Goal: Task Accomplishment & Management: Use online tool/utility

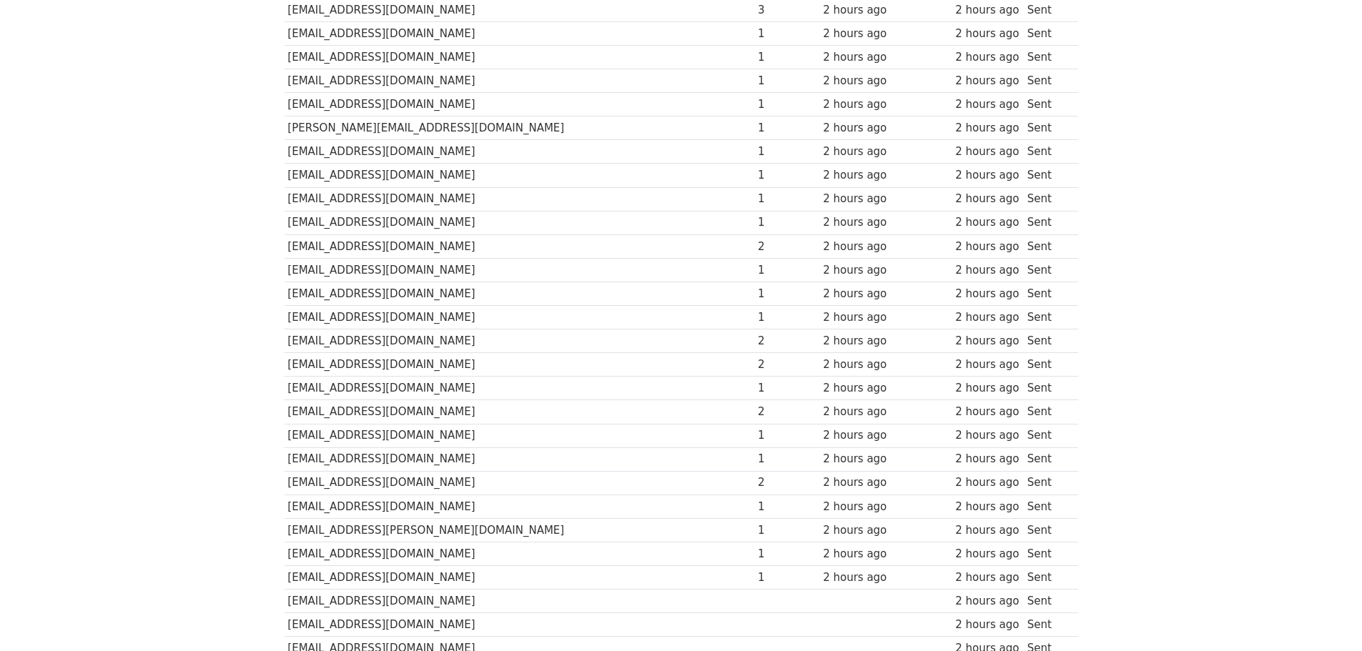
scroll to position [5988, 0]
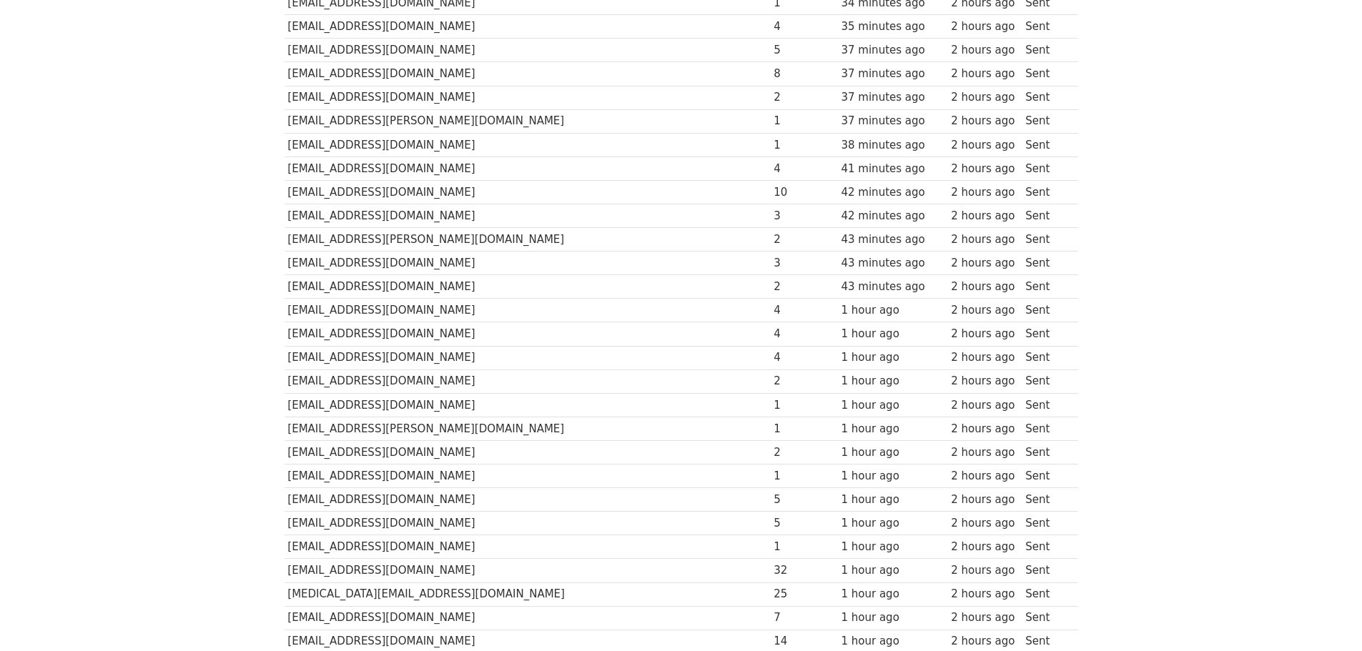
scroll to position [1859, 0]
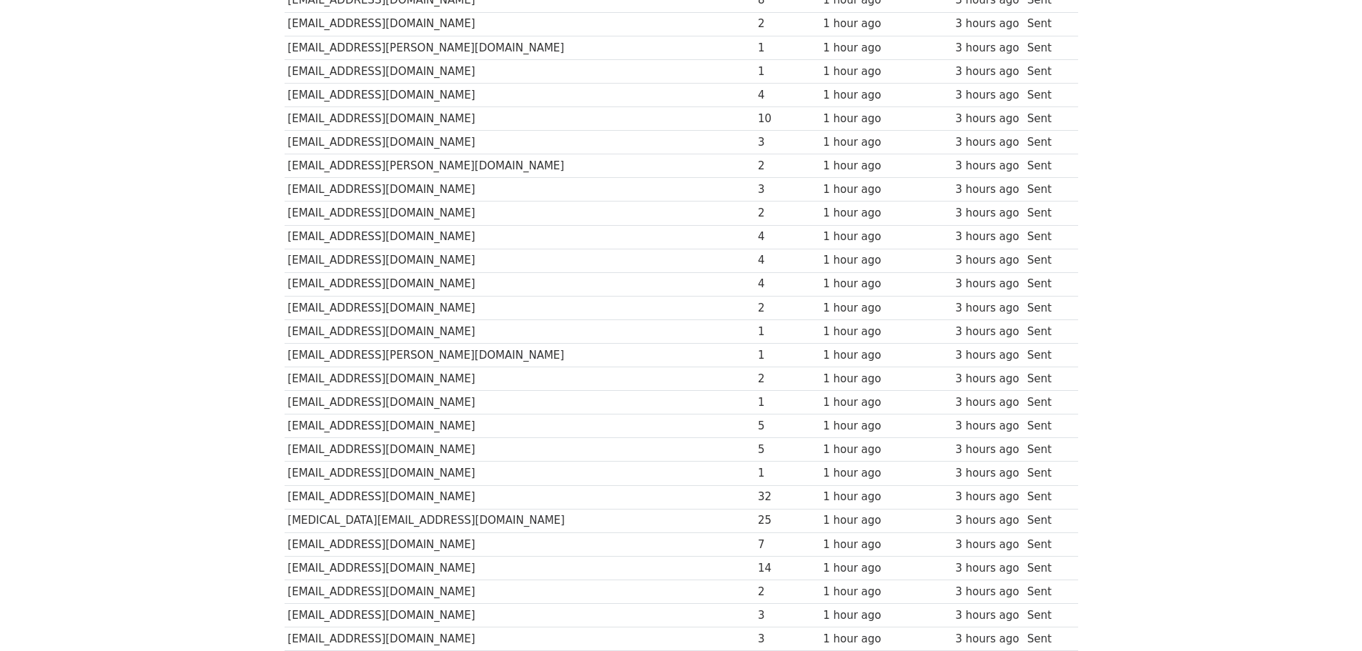
scroll to position [1573, 0]
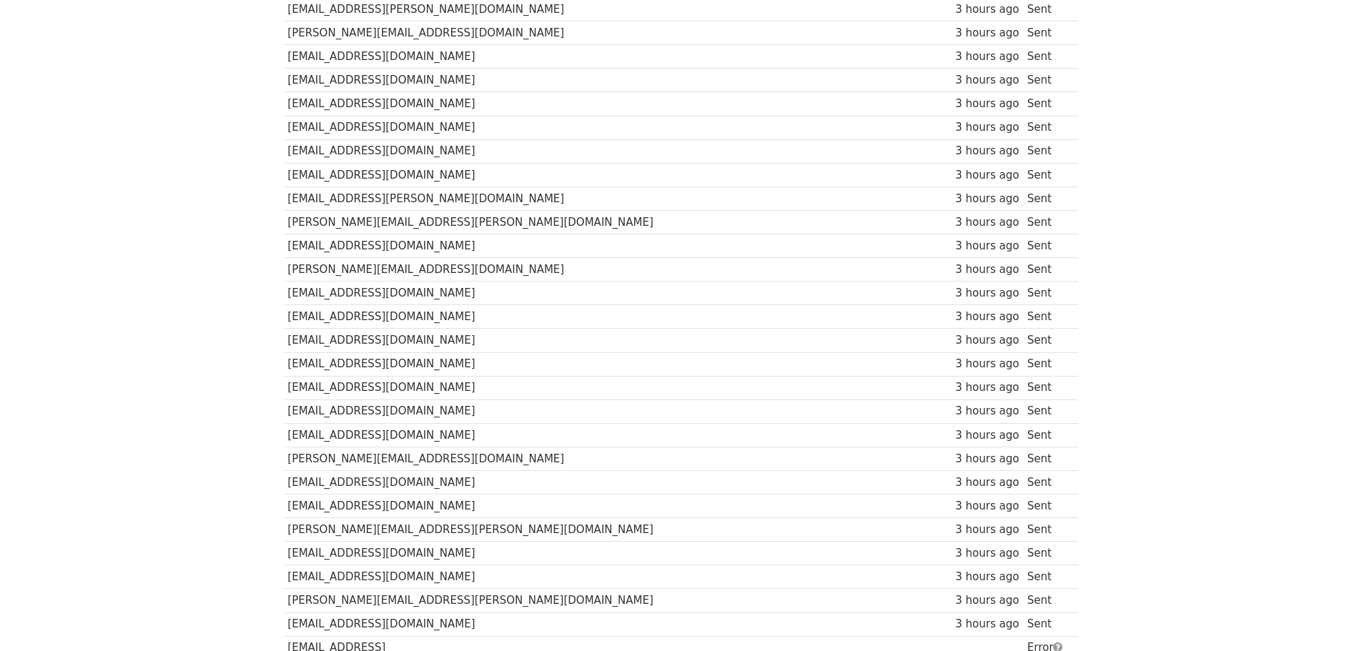
scroll to position [7931, 0]
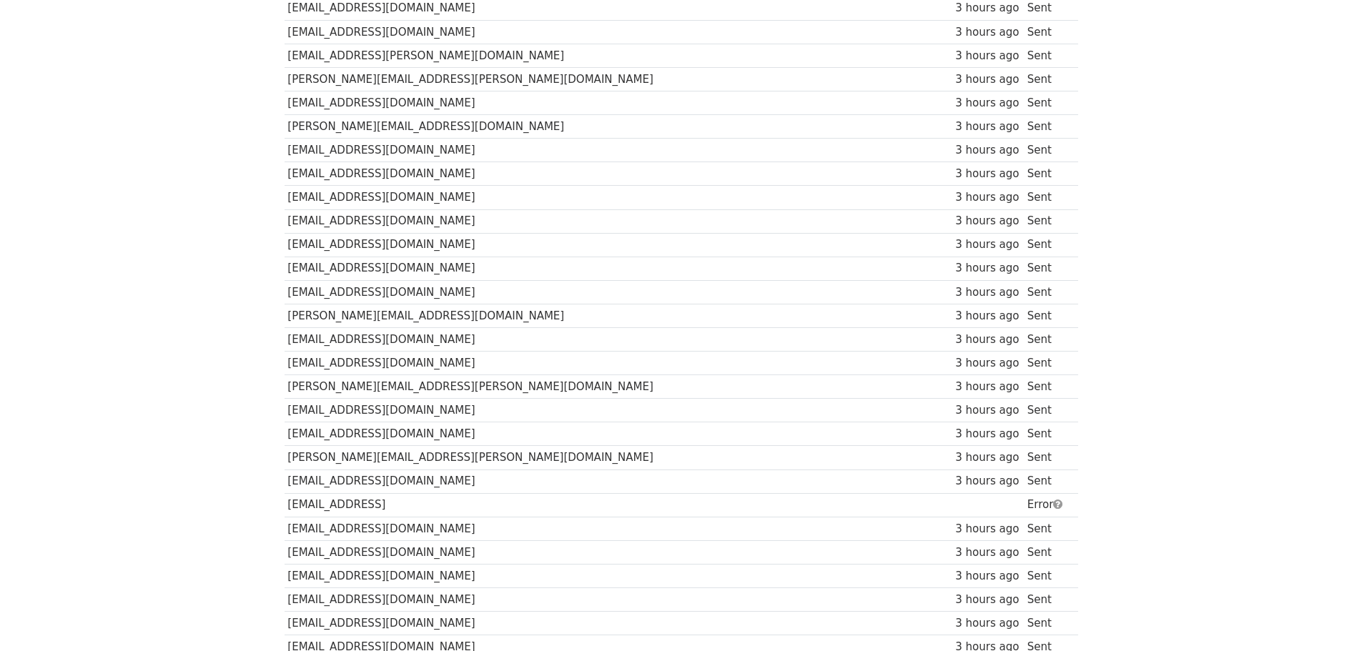
drag, startPoint x: 288, startPoint y: 506, endPoint x: 432, endPoint y: 506, distance: 143.7
click at [432, 506] on td "[EMAIL_ADDRESS]" at bounding box center [520, 505] width 470 height 24
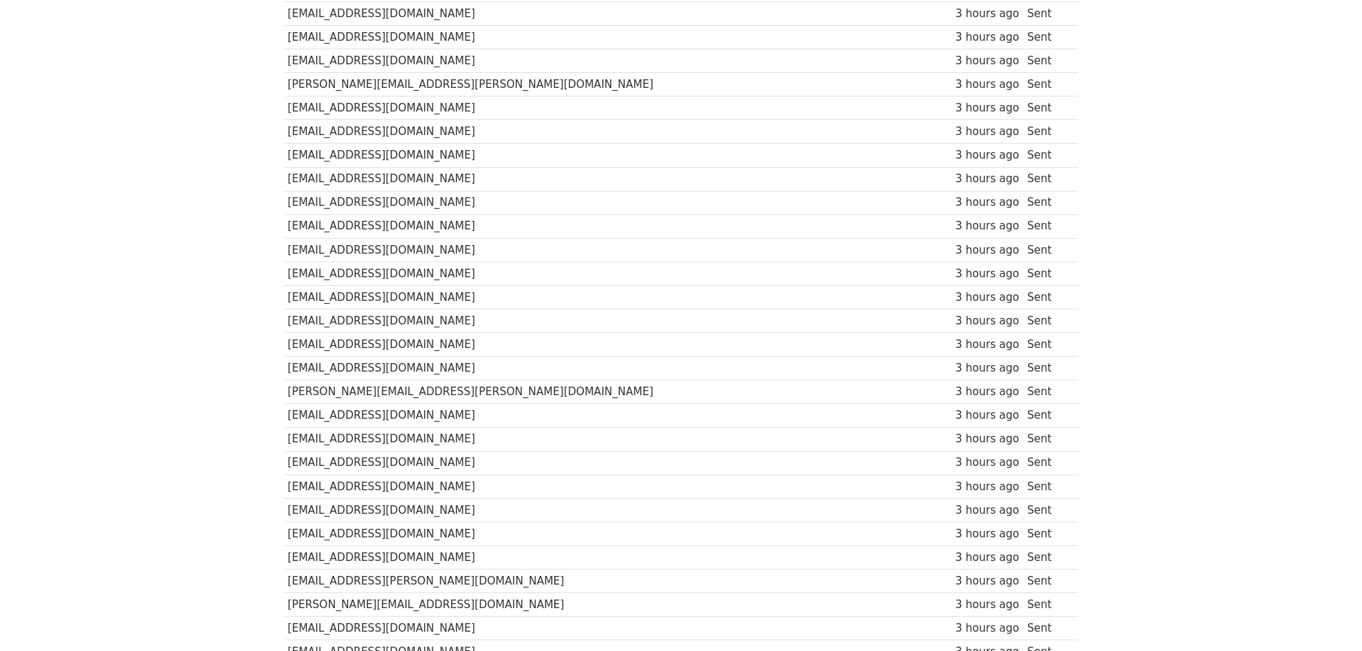
scroll to position [6858, 0]
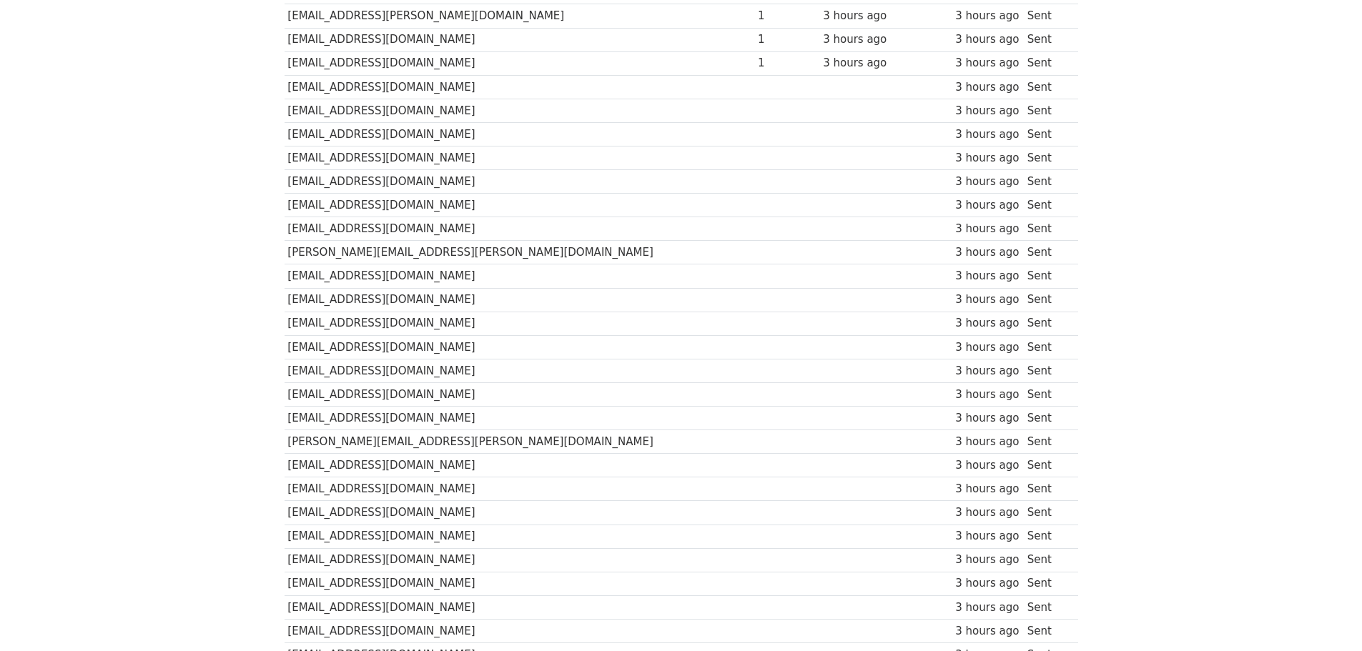
copy td "[EMAIL_ADDRESS]"
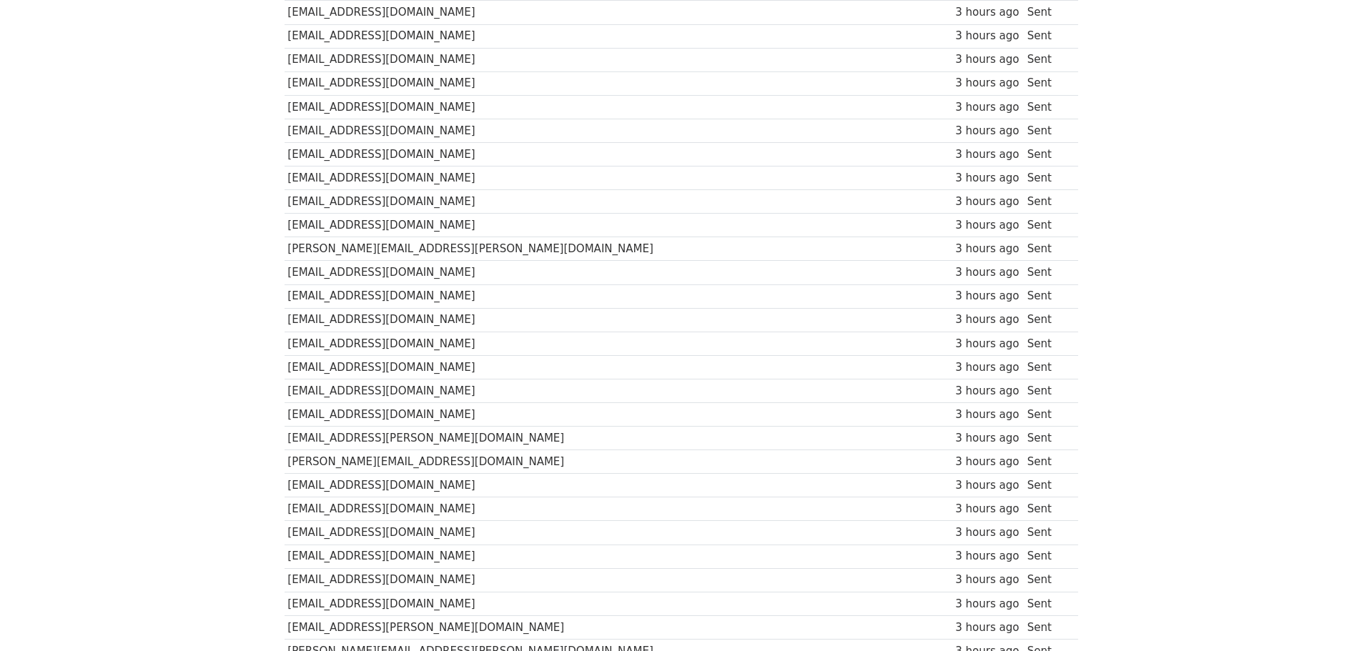
scroll to position [7287, 0]
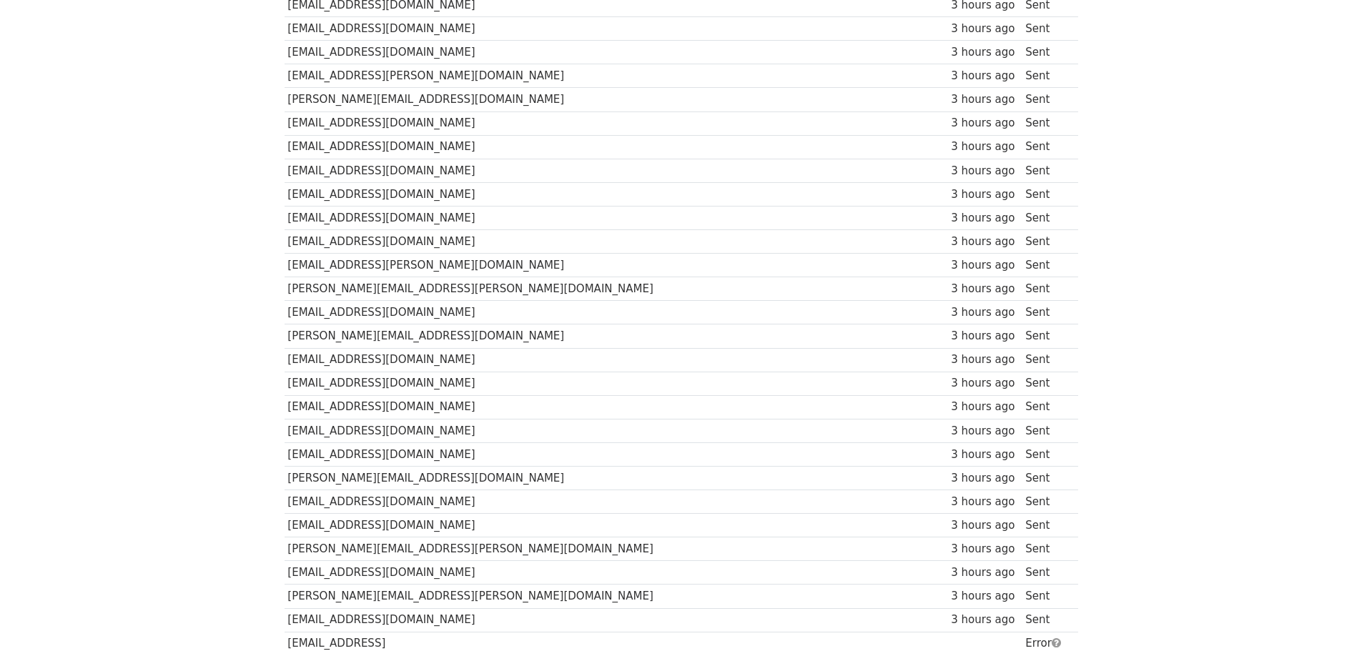
scroll to position [8065, 0]
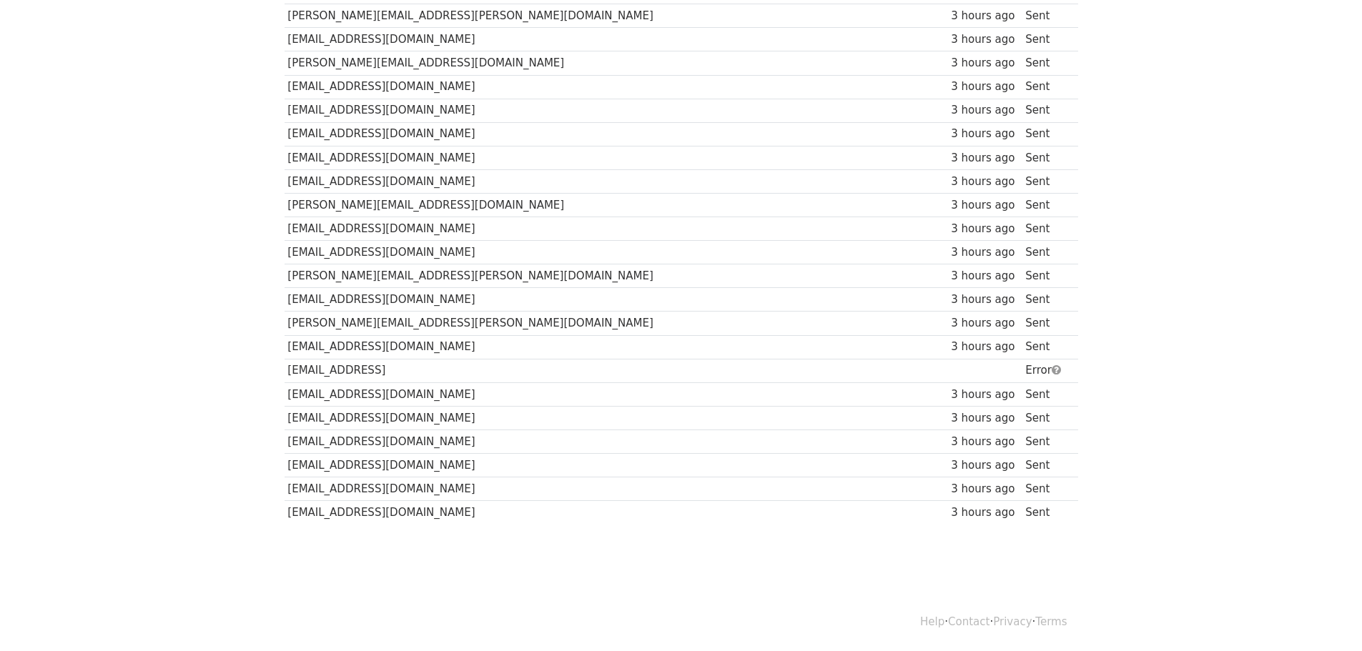
drag, startPoint x: 289, startPoint y: 369, endPoint x: 427, endPoint y: 371, distance: 138.7
click at [427, 371] on td "[EMAIL_ADDRESS]" at bounding box center [528, 371] width 486 height 24
copy td "[EMAIL_ADDRESS]"
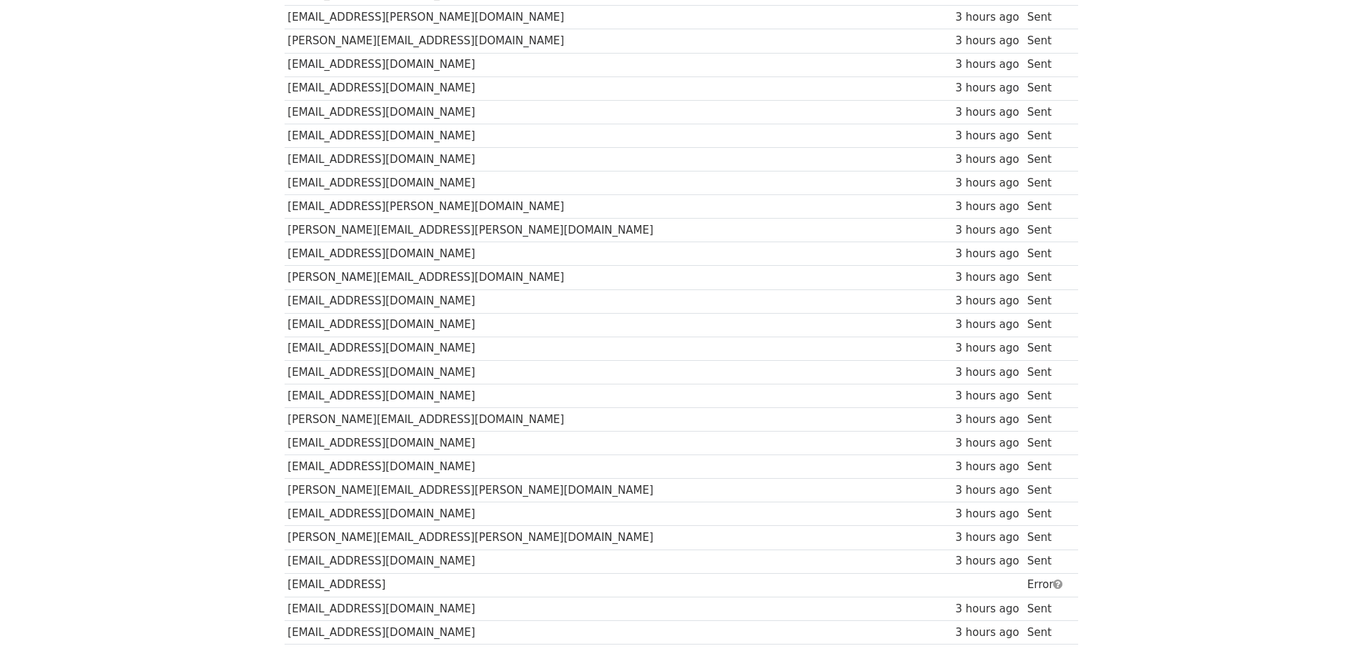
scroll to position [8065, 0]
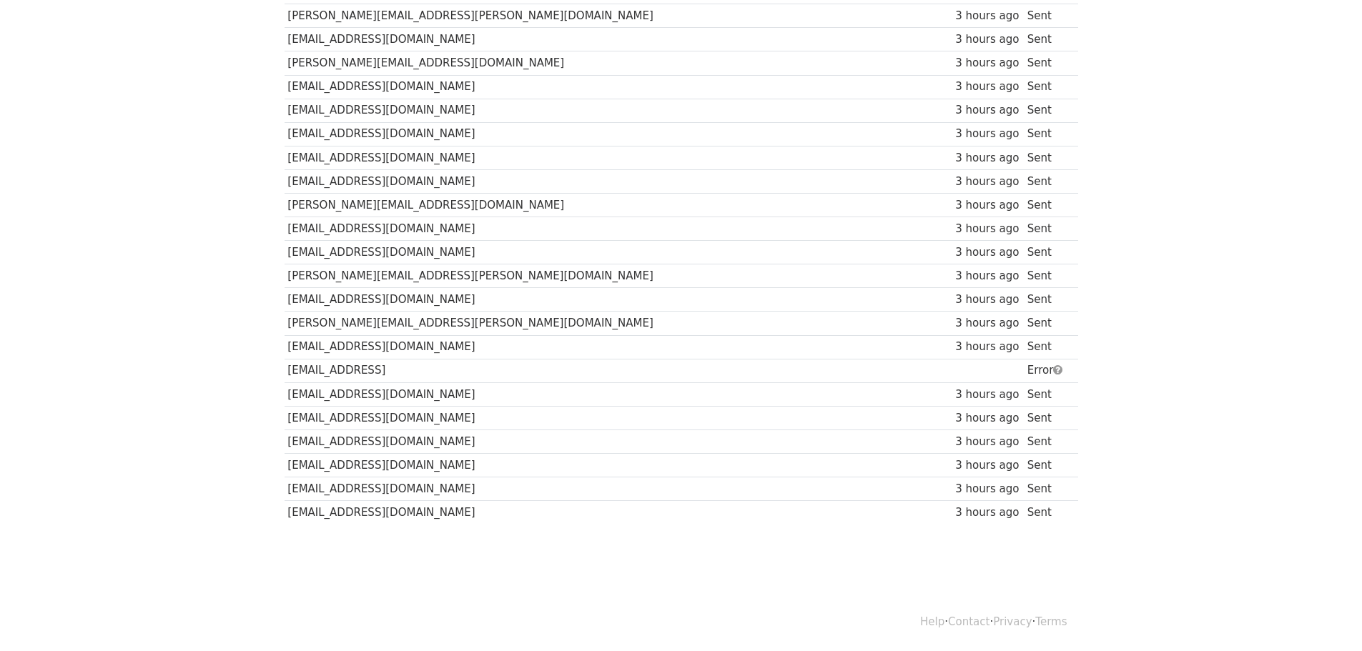
drag, startPoint x: 289, startPoint y: 371, endPoint x: 422, endPoint y: 366, distance: 133.8
click at [422, 366] on td "[EMAIL_ADDRESS]" at bounding box center [520, 371] width 470 height 24
copy td "[EMAIL_ADDRESS]"
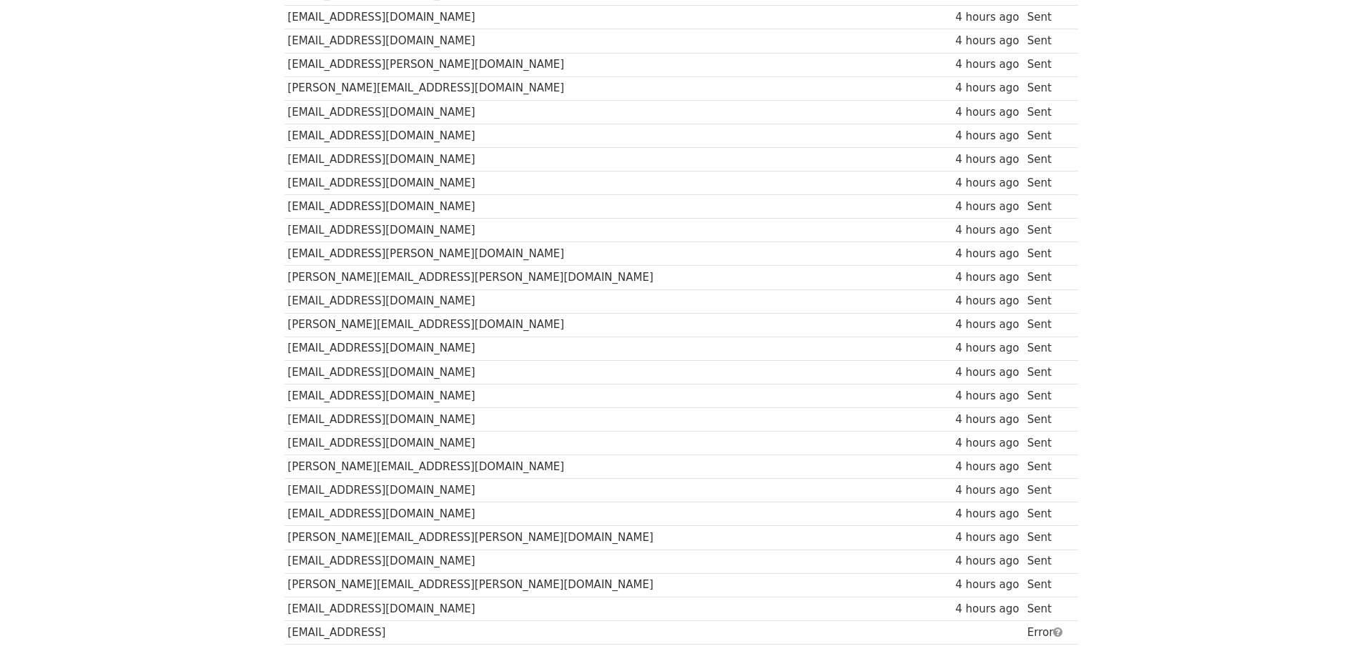
scroll to position [8065, 0]
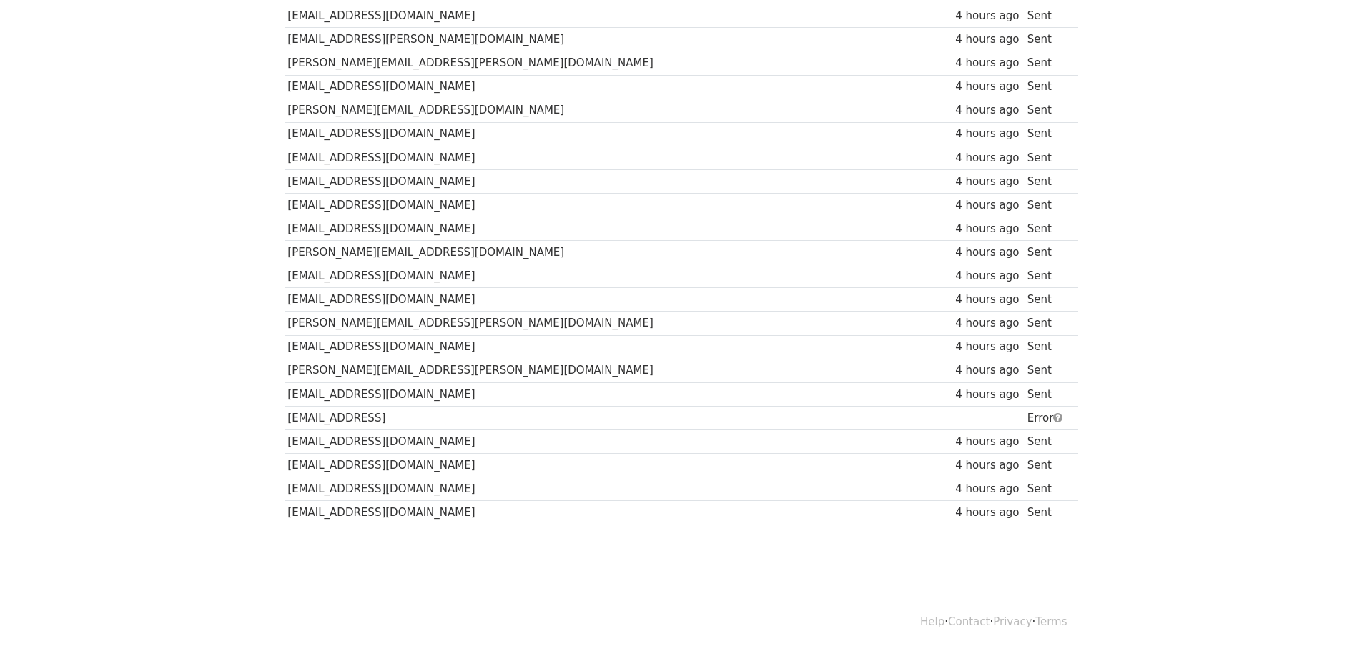
drag, startPoint x: 288, startPoint y: 415, endPoint x: 432, endPoint y: 422, distance: 144.6
click at [432, 422] on td "[EMAIL_ADDRESS]" at bounding box center [520, 418] width 470 height 24
copy td "[EMAIL_ADDRESS]"
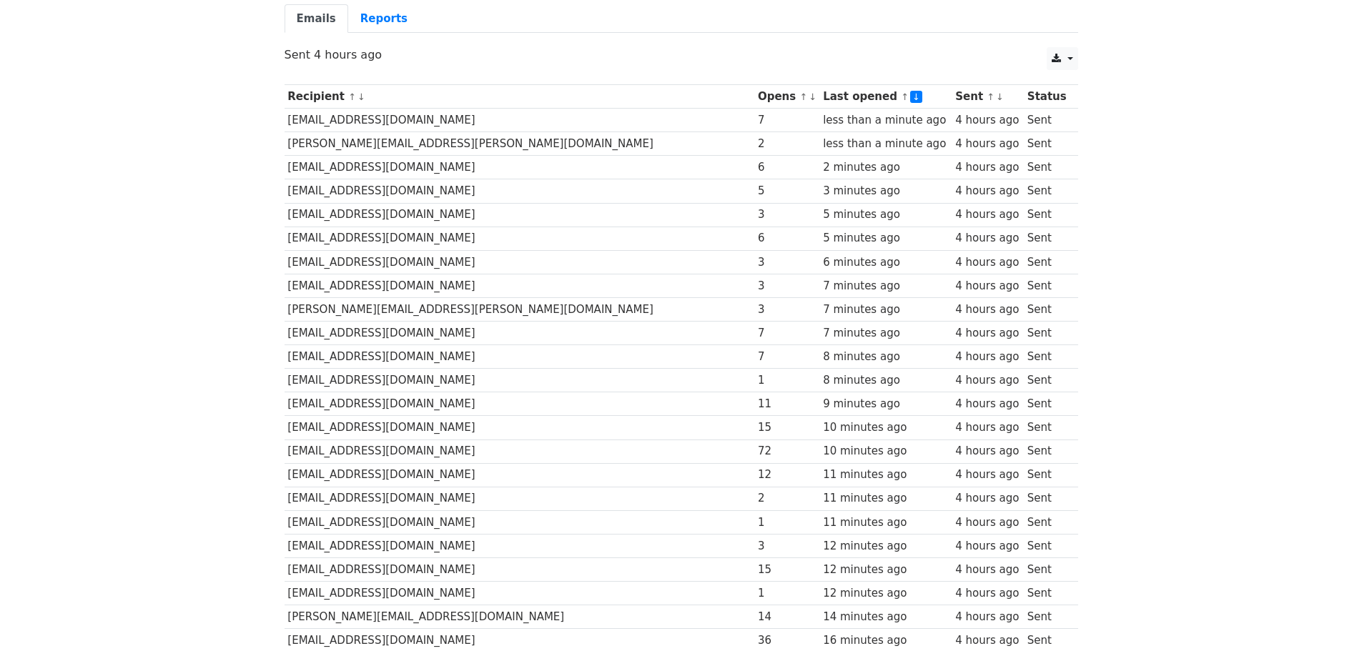
scroll to position [0, 0]
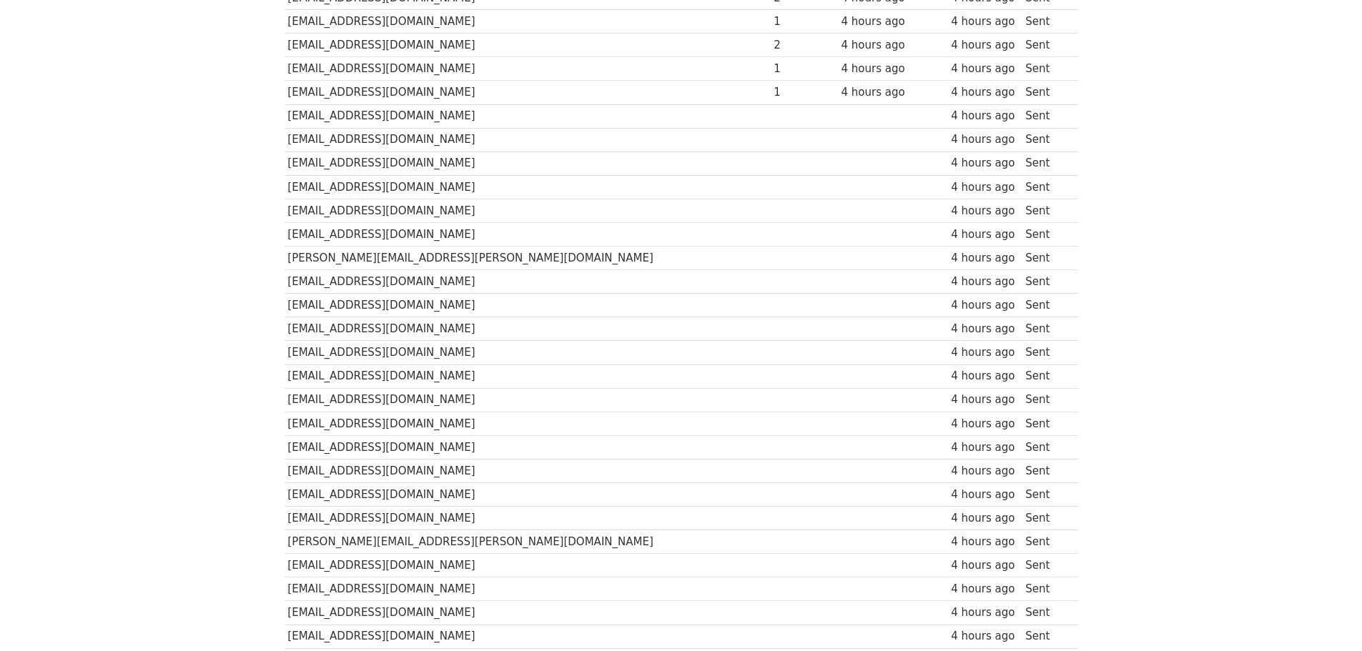
scroll to position [7207, 0]
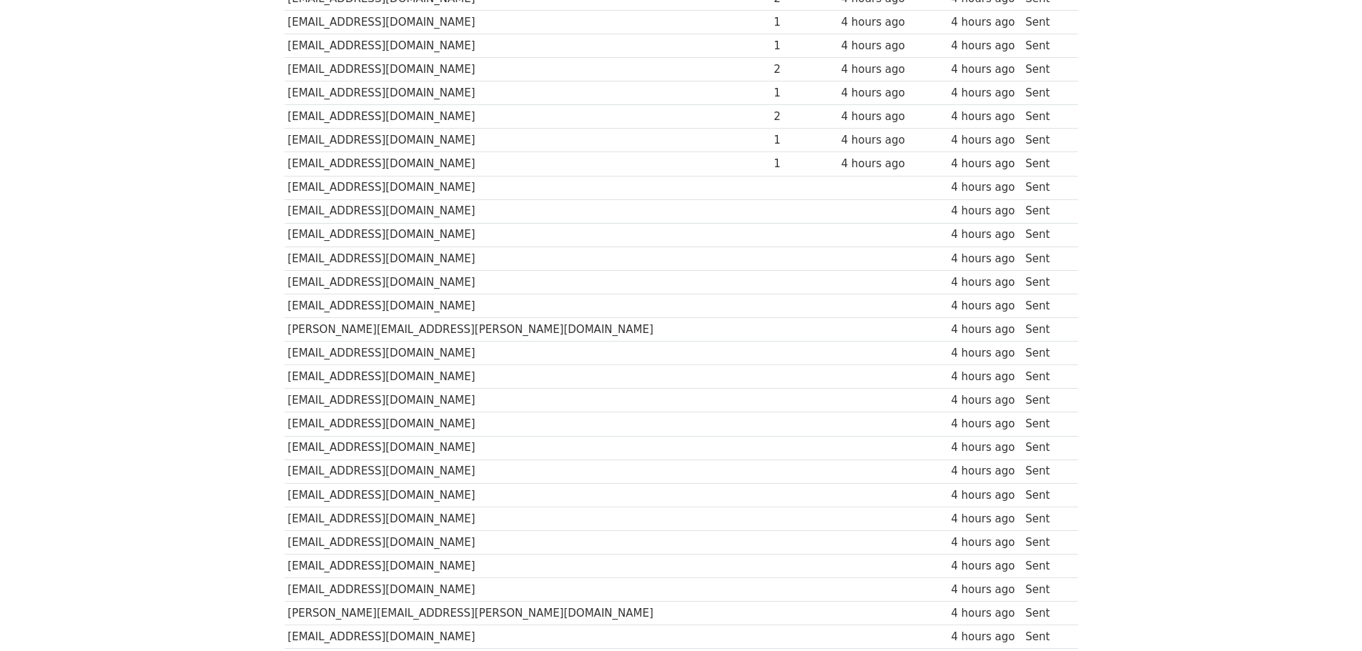
click at [455, 633] on td "[EMAIL_ADDRESS][DOMAIN_NAME]" at bounding box center [528, 638] width 486 height 24
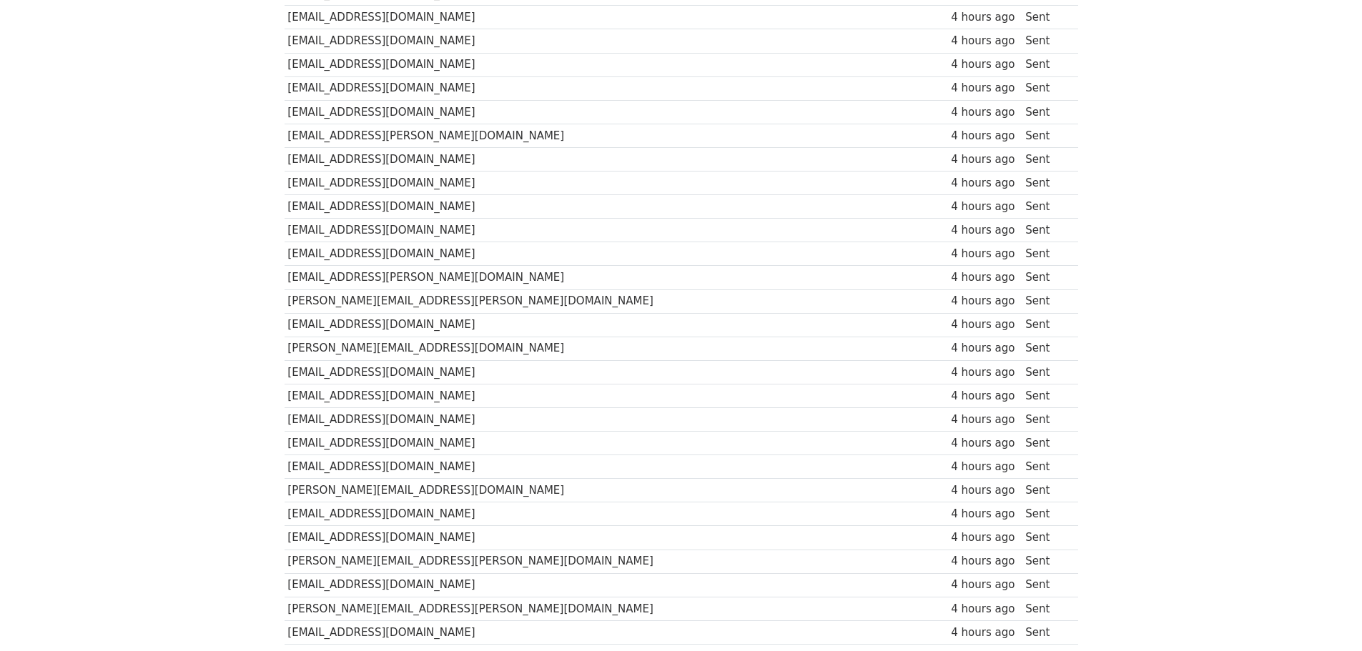
scroll to position [7994, 0]
